Goal: Task Accomplishment & Management: Manage account settings

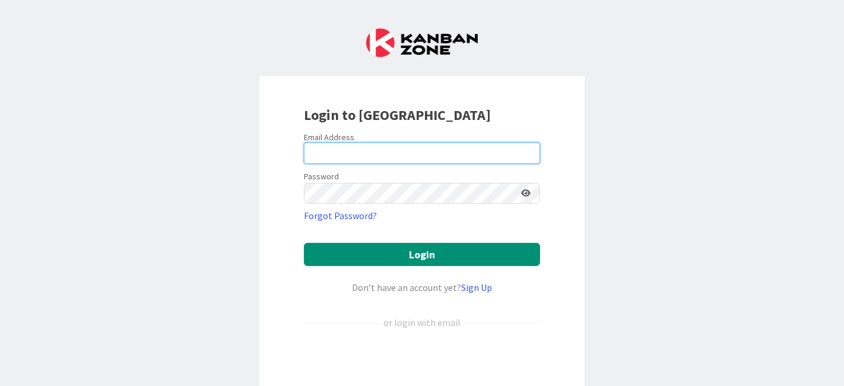
click at [424, 154] on input "email" at bounding box center [422, 152] width 236 height 21
type input "[EMAIL_ADDRESS][DOMAIN_NAME]"
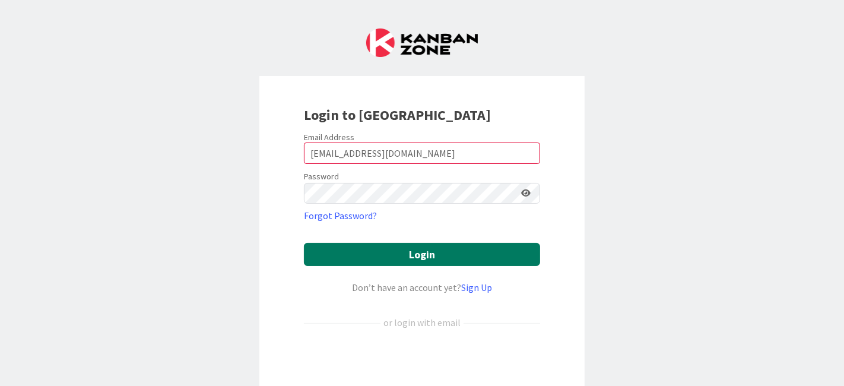
click at [412, 251] on button "Login" at bounding box center [422, 254] width 236 height 23
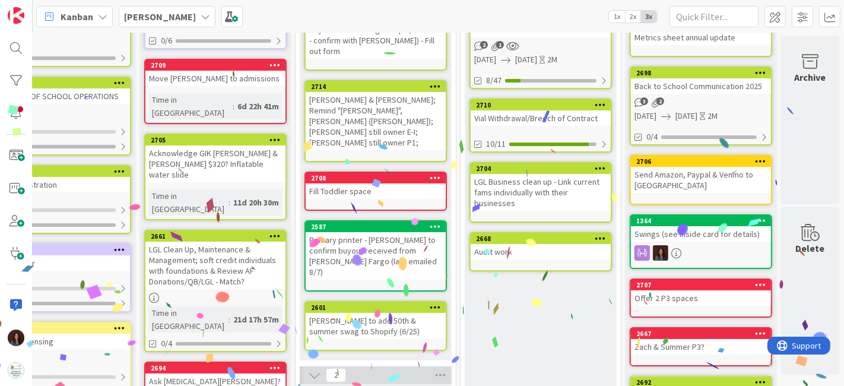
scroll to position [0, 62]
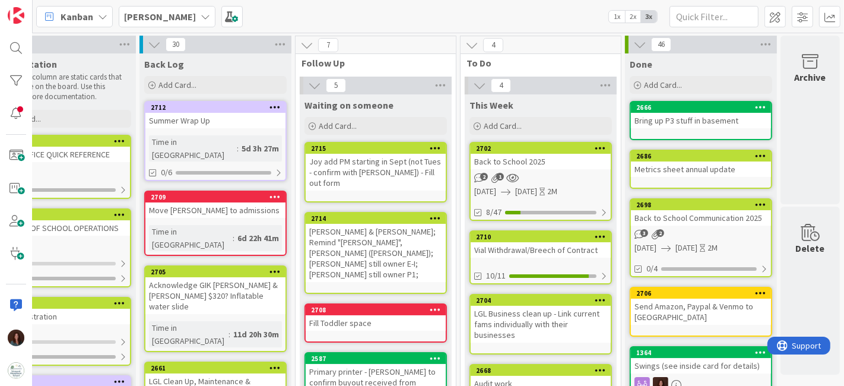
click at [537, 160] on div "Back to School 2025" at bounding box center [541, 161] width 140 height 15
click at [501, 146] on div "2702" at bounding box center [543, 148] width 135 height 8
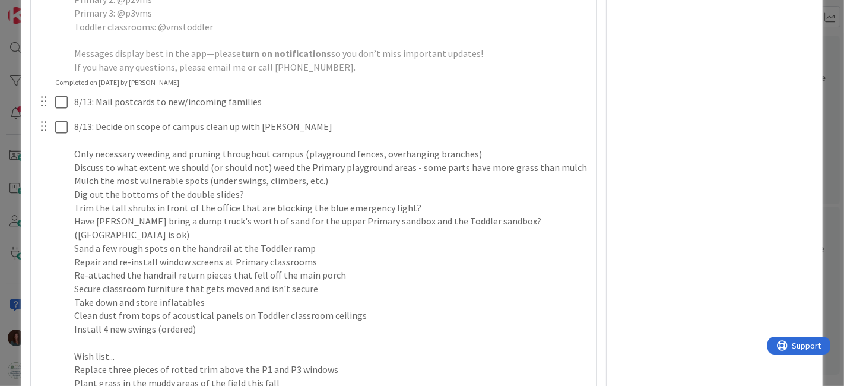
scroll to position [1516, 0]
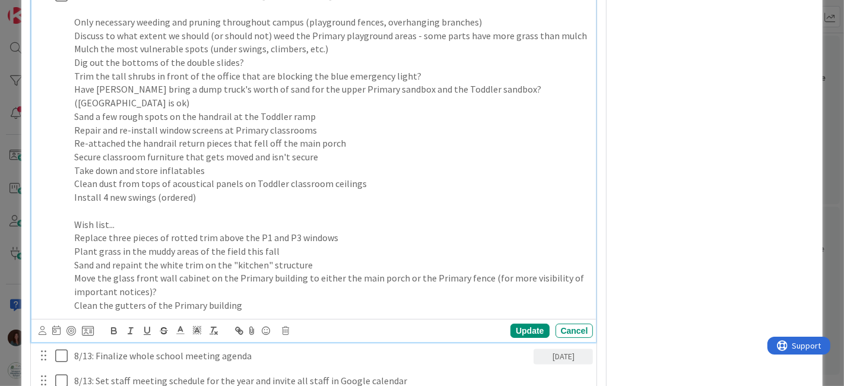
click at [278, 312] on p "Clean the gutters of the Primary building" at bounding box center [331, 305] width 514 height 14
type textarea "x"
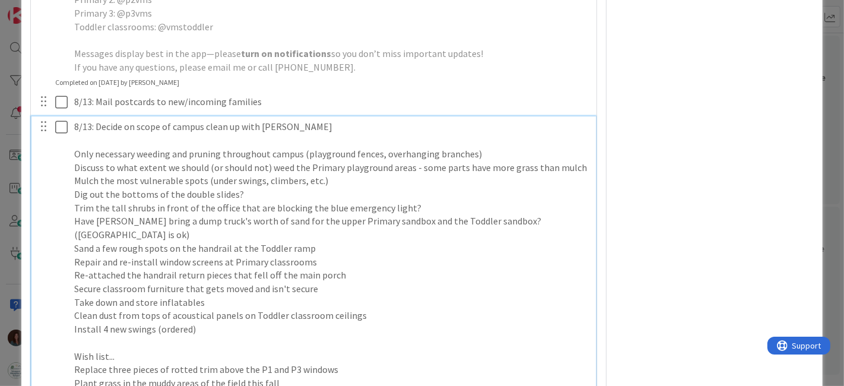
click at [236, 336] on p "Install 4 new swings (ordered)" at bounding box center [331, 329] width 514 height 14
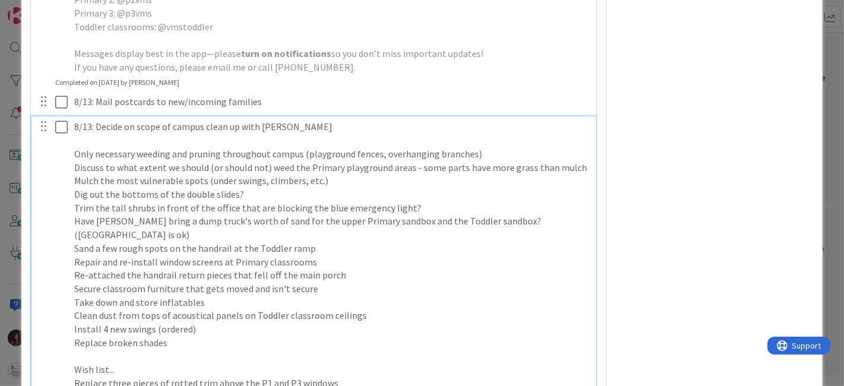
scroll to position [1516, 0]
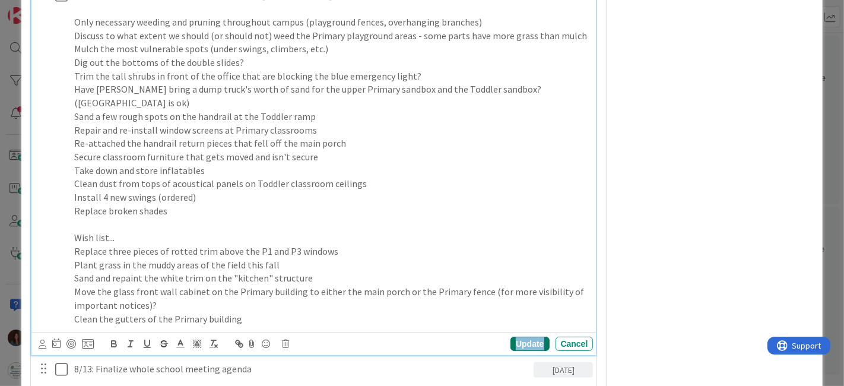
click at [520, 351] on div "Update" at bounding box center [529, 343] width 39 height 14
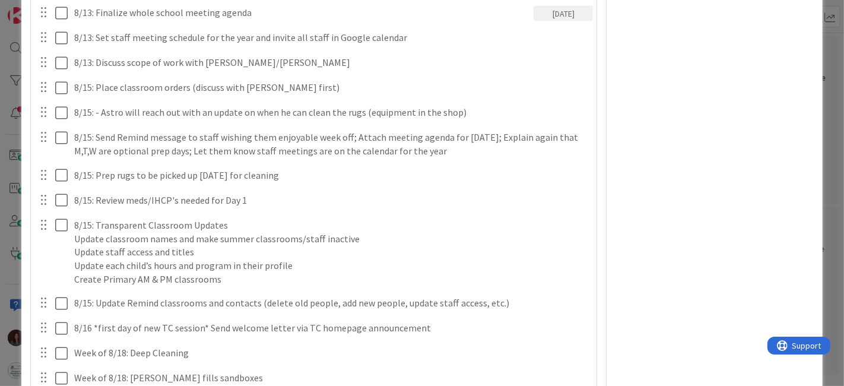
scroll to position [1912, 0]
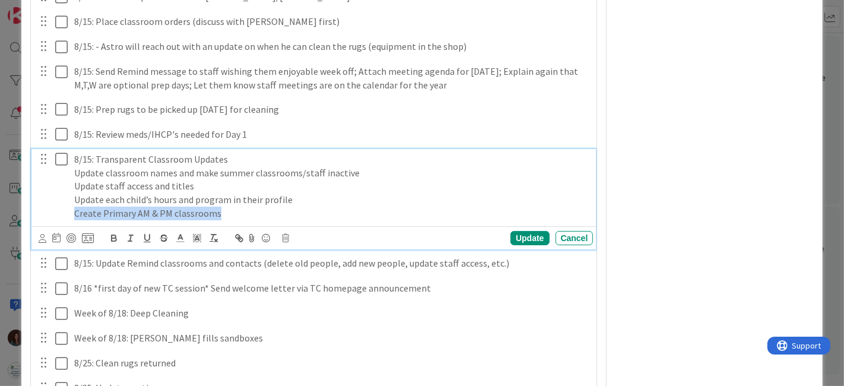
drag, startPoint x: 225, startPoint y: 220, endPoint x: 52, endPoint y: 221, distance: 173.3
click at [52, 221] on div "8/15: Transparent Classroom Updates Update classroom names and make summer clas…" at bounding box center [314, 186] width 557 height 75
copy p "Create Primary AM & PM classrooms"
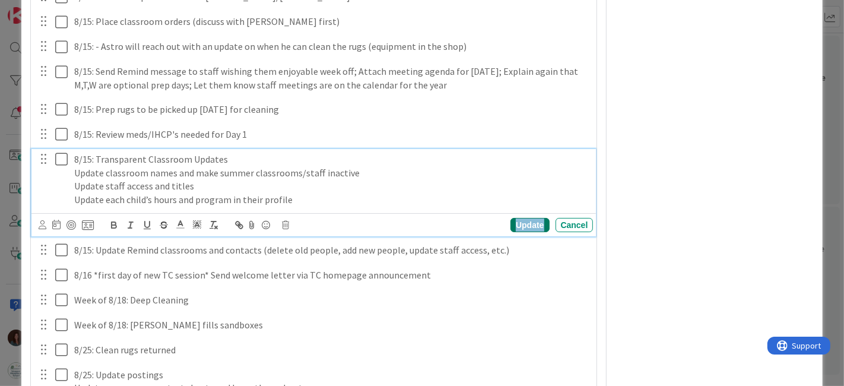
click at [519, 232] on div "Update" at bounding box center [529, 225] width 39 height 14
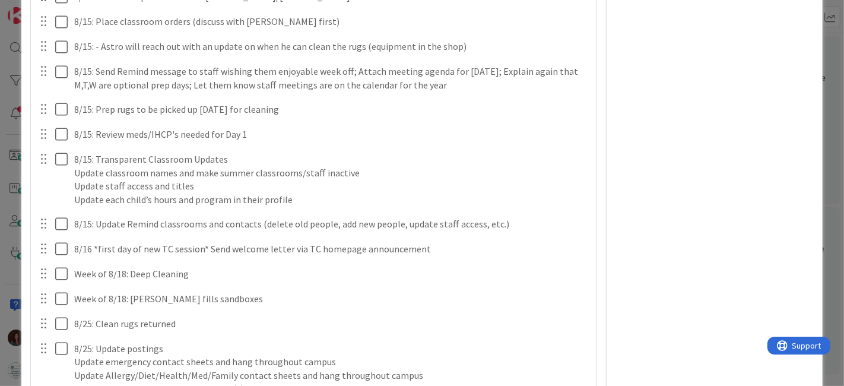
type textarea "x"
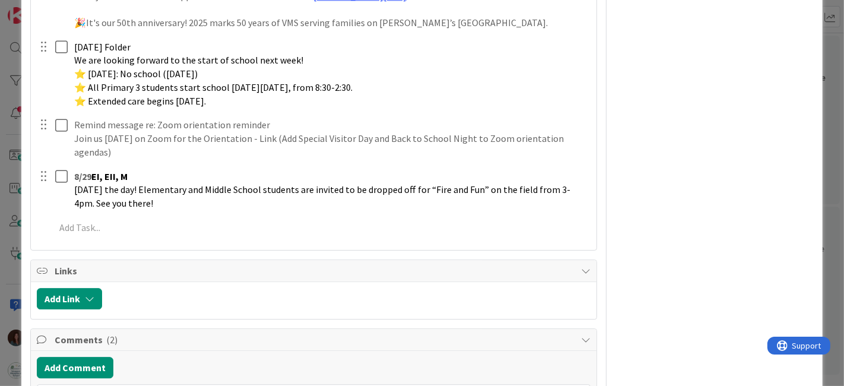
scroll to position [2834, 0]
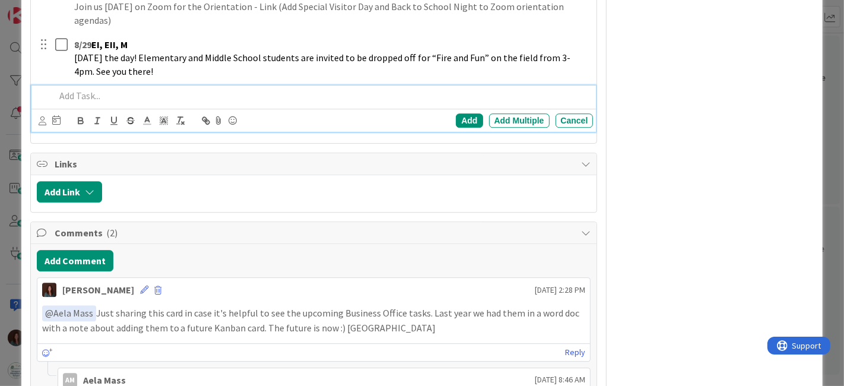
click at [200, 103] on p at bounding box center [321, 96] width 533 height 14
paste div
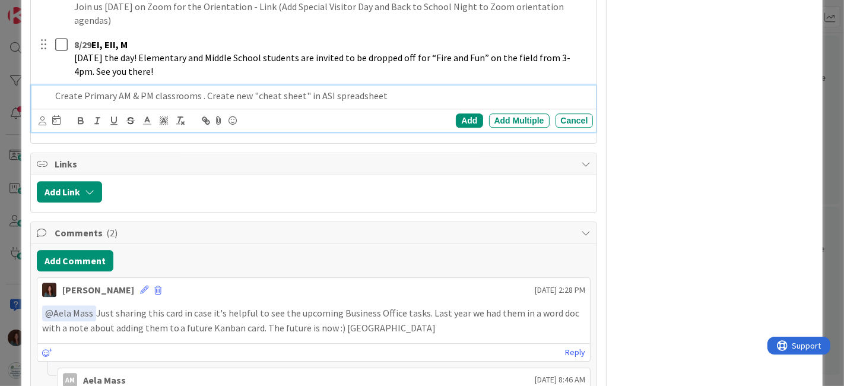
click at [56, 103] on p "Create Primary AM & PM classrooms . Create new "cheat sheet" in ASI spreadsheet" at bounding box center [321, 96] width 533 height 14
click at [456, 128] on div "Add" at bounding box center [469, 120] width 27 height 14
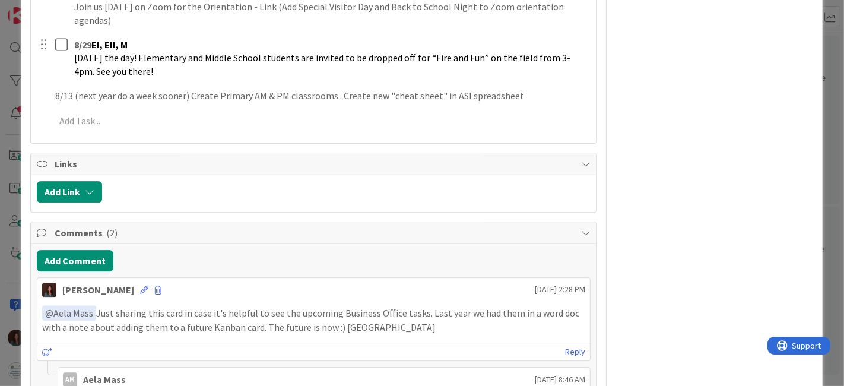
type textarea "x"
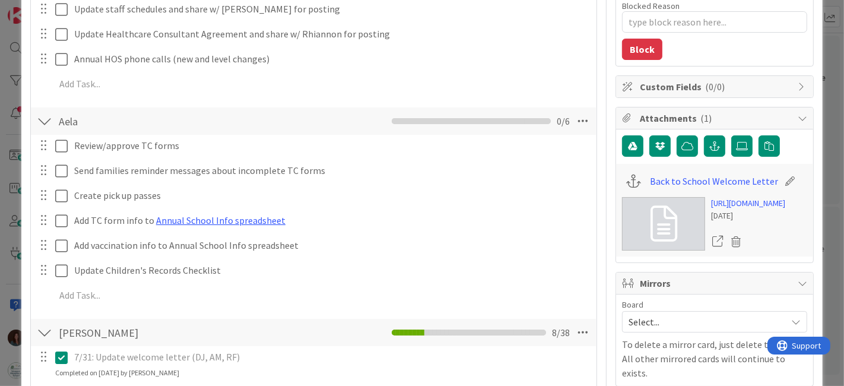
scroll to position [266, 0]
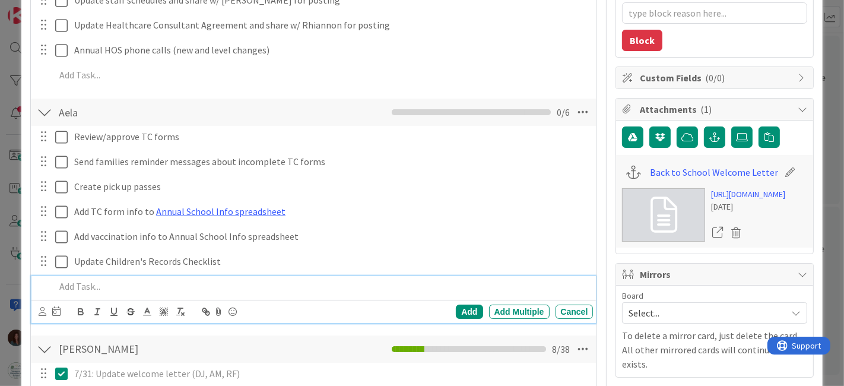
click at [183, 288] on p at bounding box center [321, 286] width 533 height 14
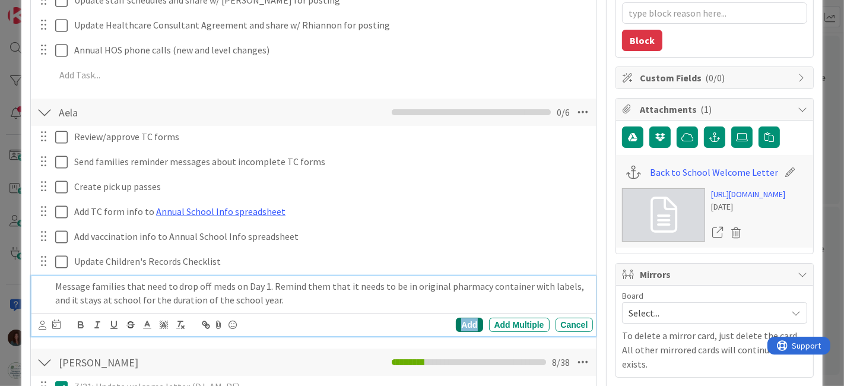
click at [456, 325] on div "Add" at bounding box center [469, 324] width 27 height 14
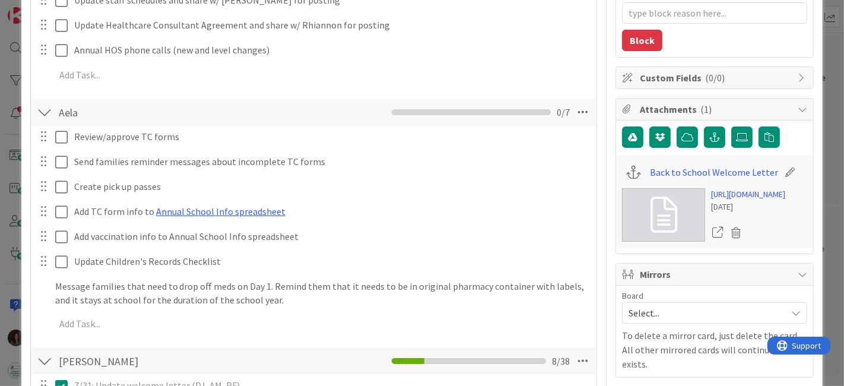
type textarea "x"
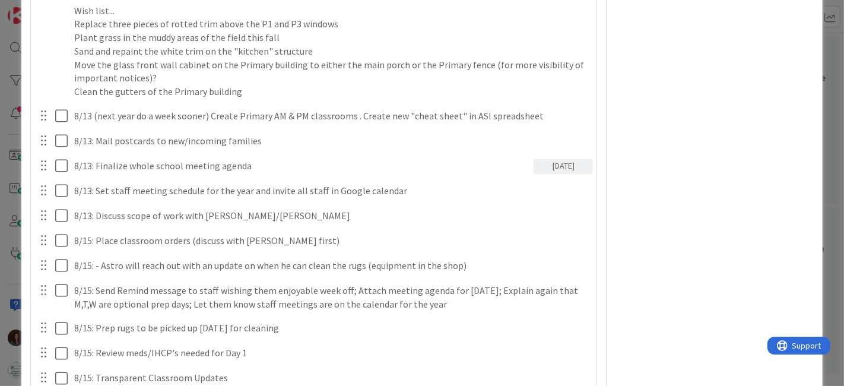
scroll to position [1783, 0]
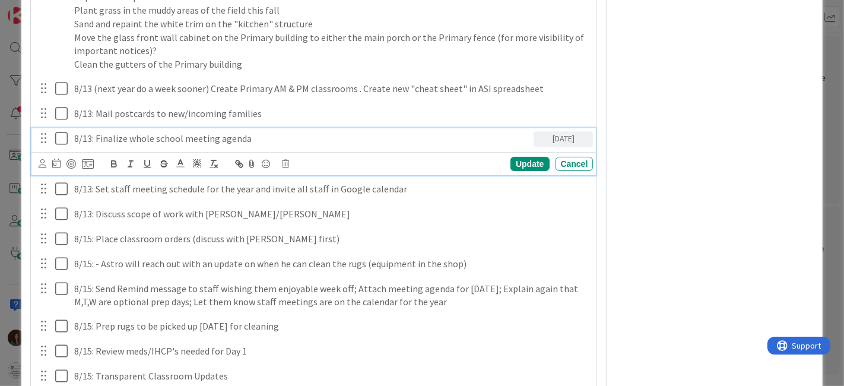
click at [253, 145] on p "8/13: Finalize whole school meeting agenda" at bounding box center [301, 139] width 455 height 14
click at [564, 171] on div "Cancel" at bounding box center [574, 164] width 38 height 14
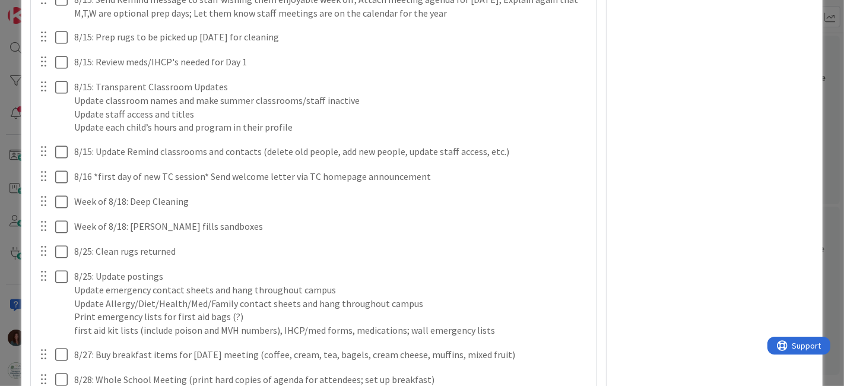
scroll to position [1915, 0]
